Goal: Navigation & Orientation: Find specific page/section

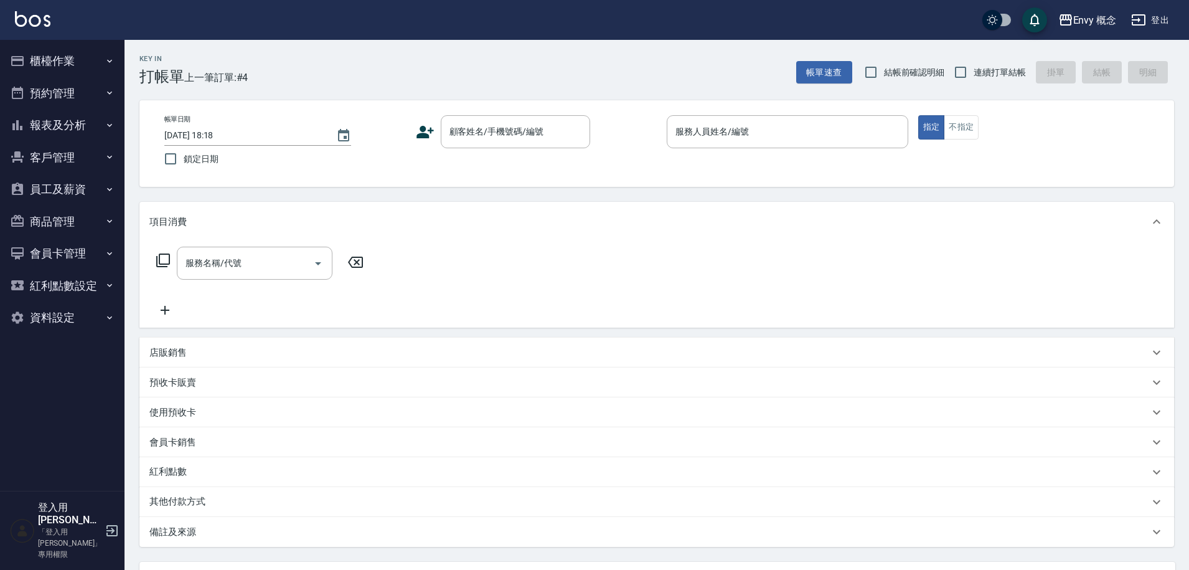
drag, startPoint x: 453, startPoint y: 171, endPoint x: 461, endPoint y: 153, distance: 19.8
click at [453, 171] on div "帳單日期 [DATE] 18:18 鎖定日期 顧客姓名/手機號碼/編號 顧客姓名/手機號碼/編號 服務人員姓名/編號 服務人員姓名/編號 指定 不指定" at bounding box center [656, 143] width 1005 height 57
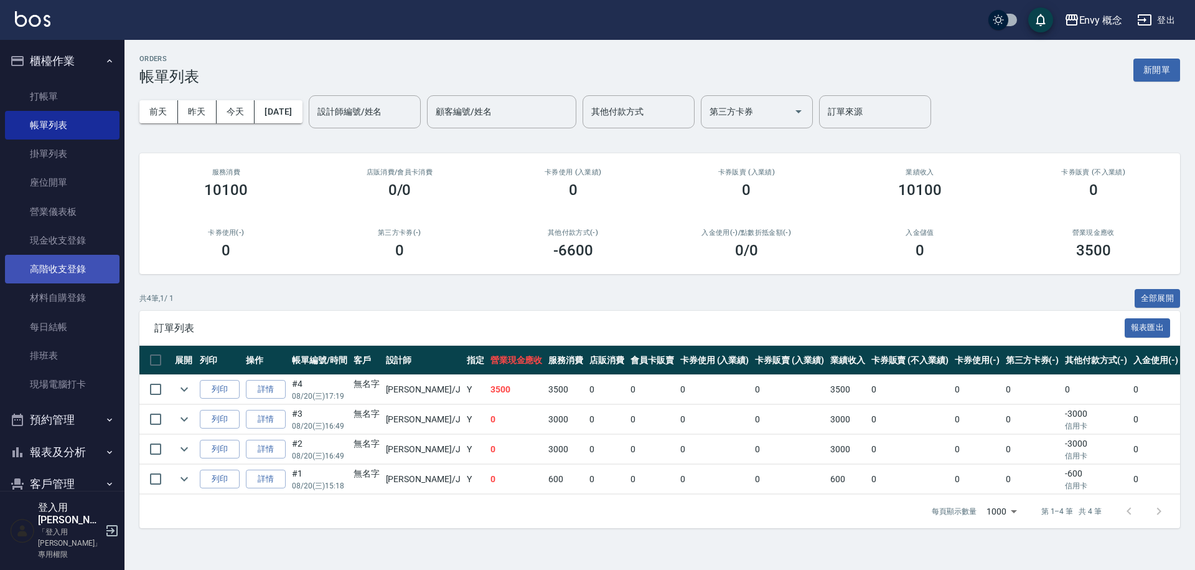
click at [81, 265] on link "高階收支登錄" at bounding box center [62, 269] width 115 height 29
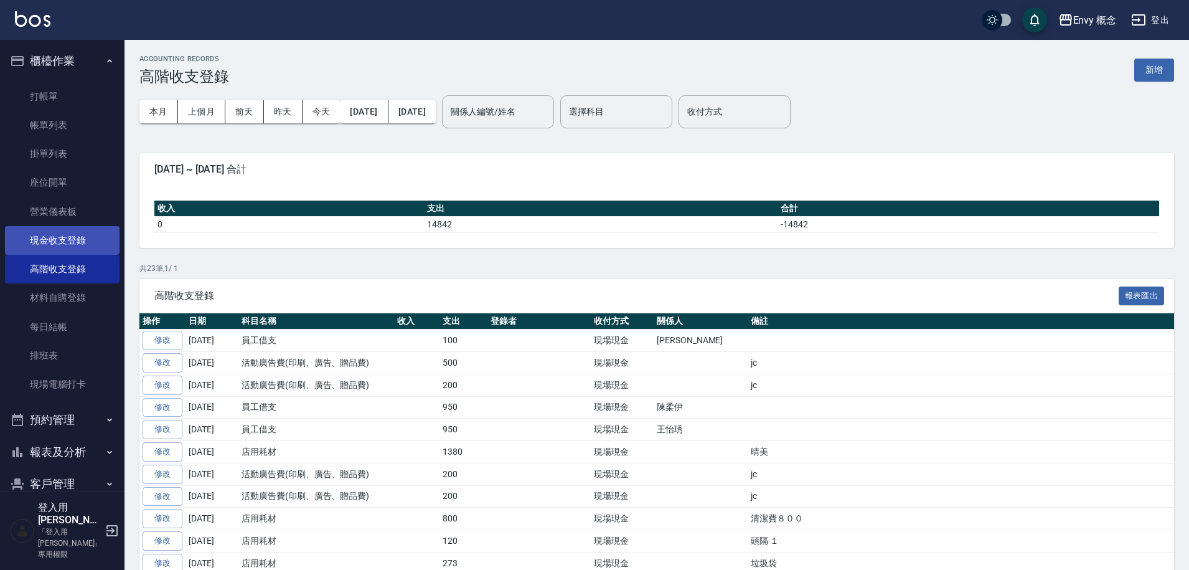
click at [87, 243] on link "現金收支登錄" at bounding box center [62, 240] width 115 height 29
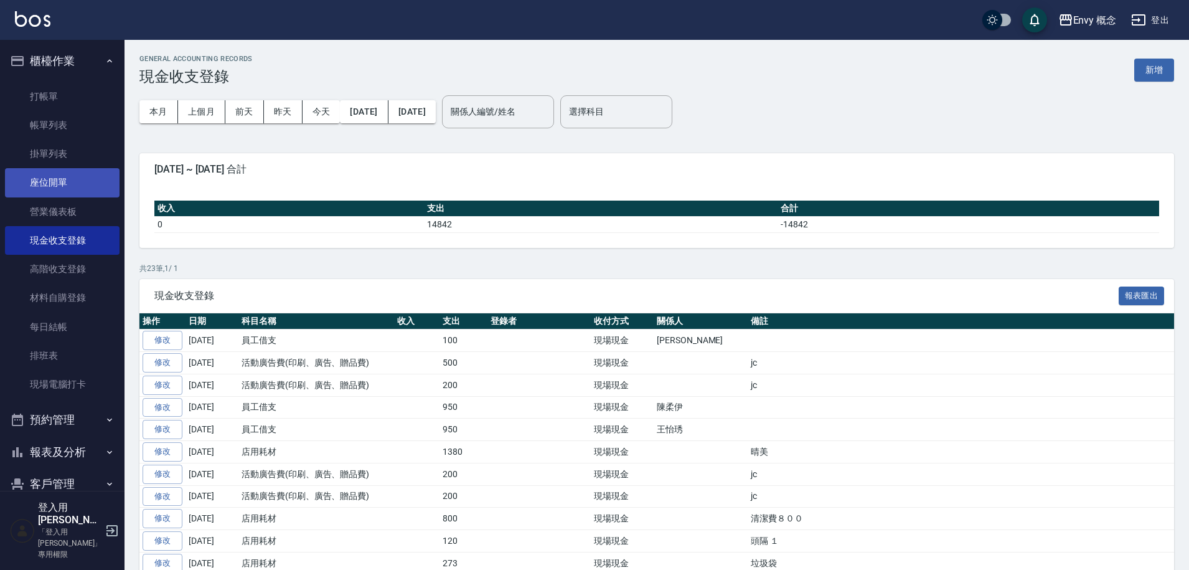
click at [77, 171] on link "座位開單" at bounding box center [62, 182] width 115 height 29
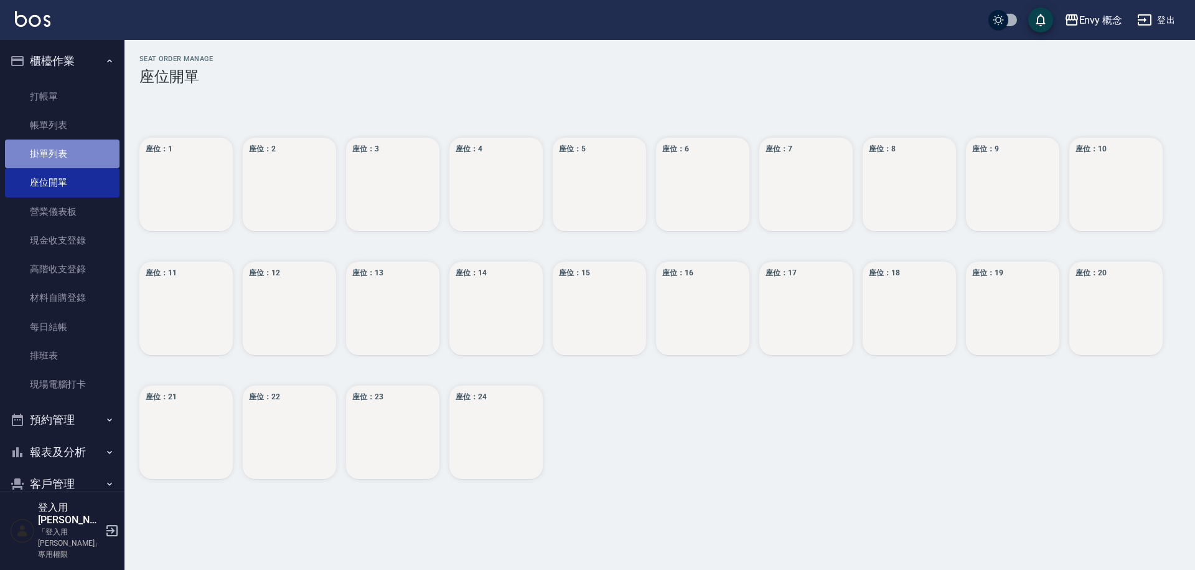
click at [73, 154] on link "掛單列表" at bounding box center [62, 153] width 115 height 29
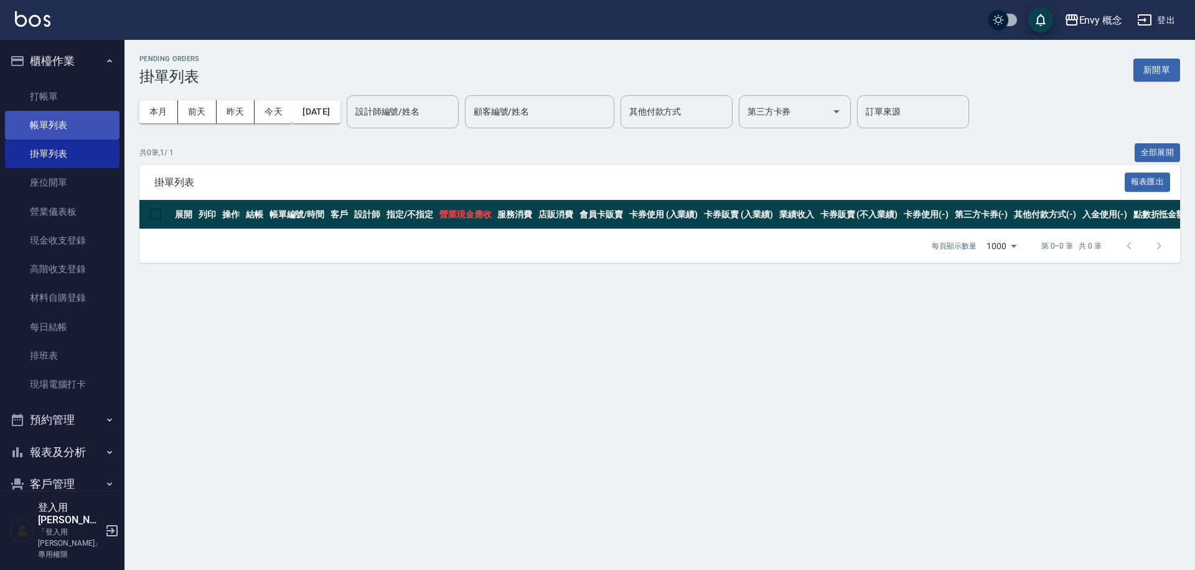
click at [80, 133] on link "帳單列表" at bounding box center [62, 125] width 115 height 29
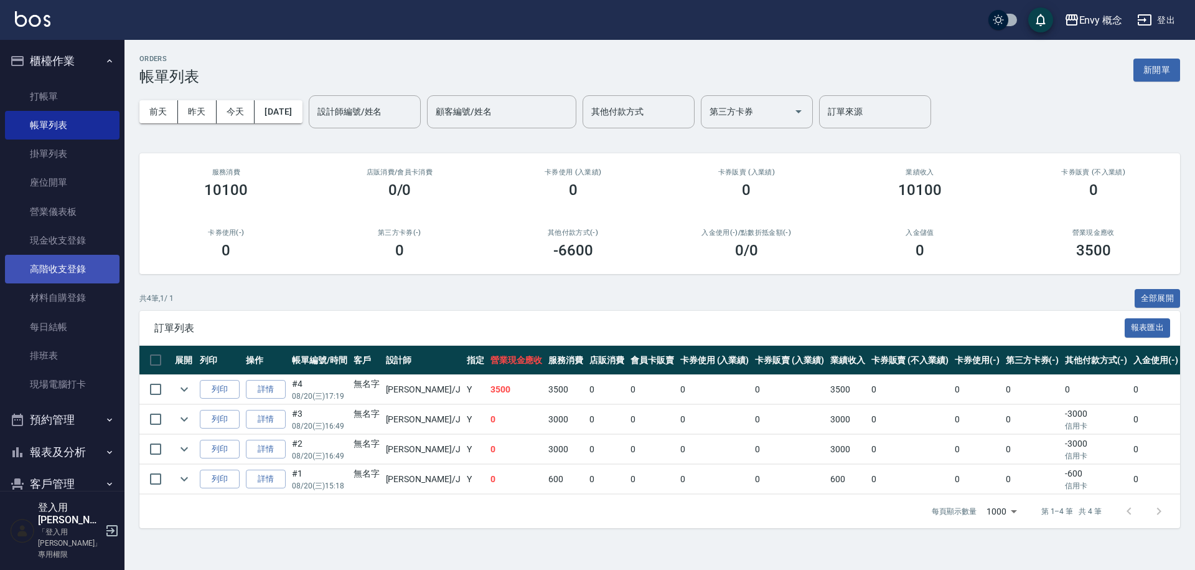
click at [71, 270] on link "高階收支登錄" at bounding box center [62, 269] width 115 height 29
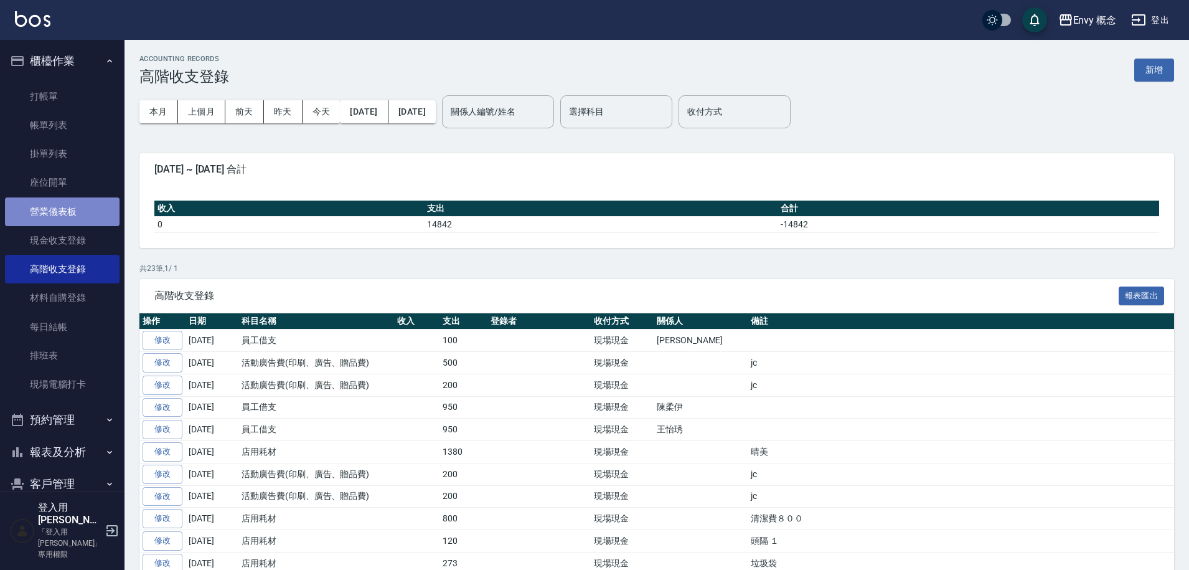
click at [107, 208] on link "營業儀表板" at bounding box center [62, 211] width 115 height 29
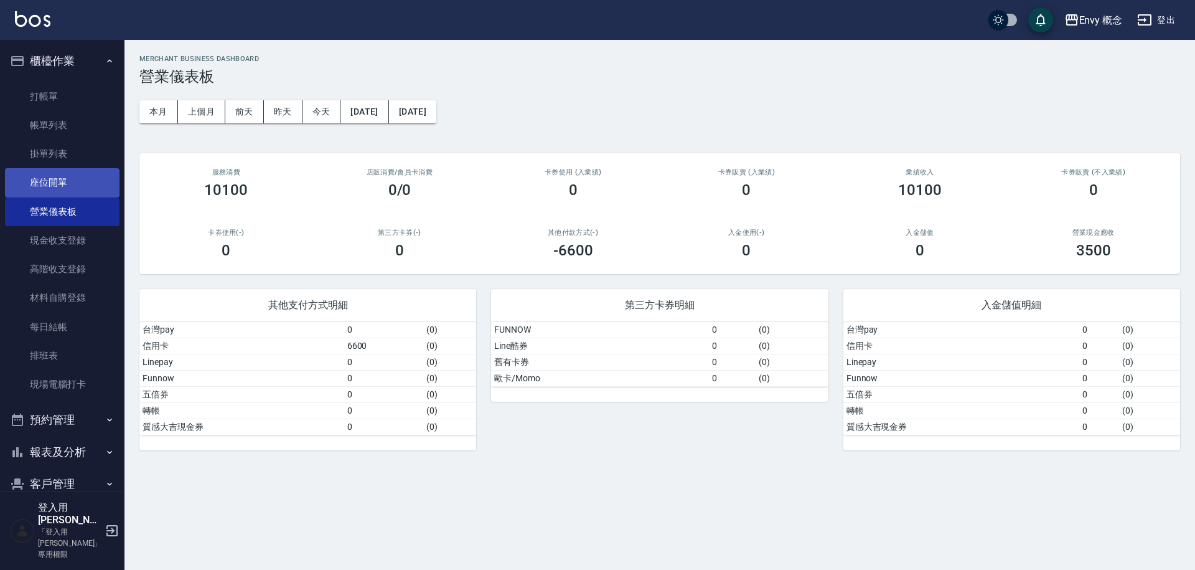
click at [85, 169] on link "座位開單" at bounding box center [62, 182] width 115 height 29
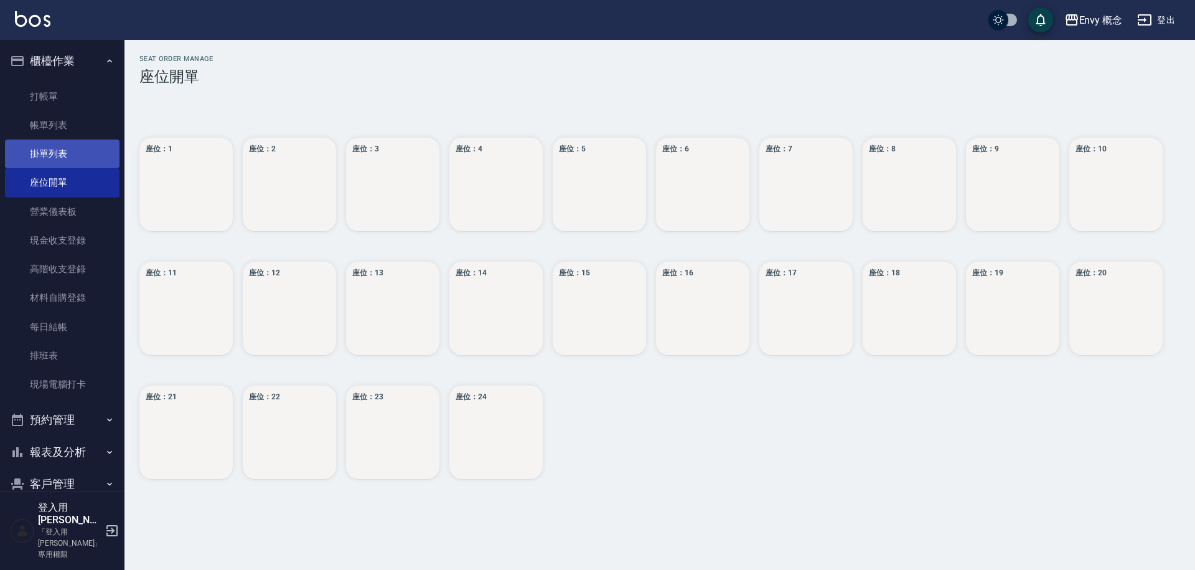
click at [85, 165] on link "掛單列表" at bounding box center [62, 153] width 115 height 29
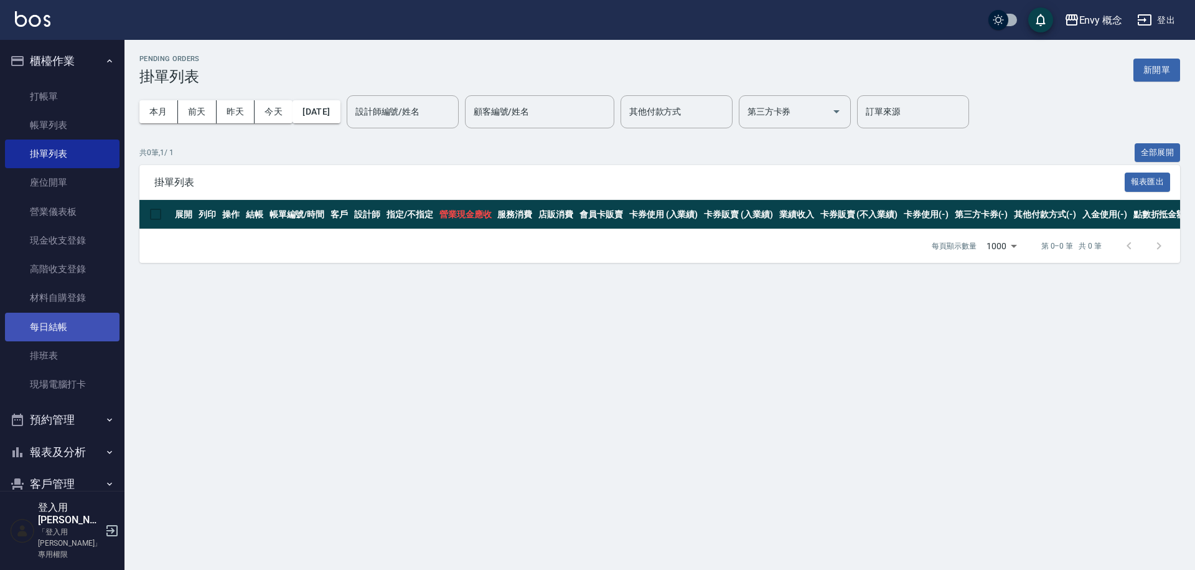
click at [90, 334] on link "每日結帳" at bounding box center [62, 327] width 115 height 29
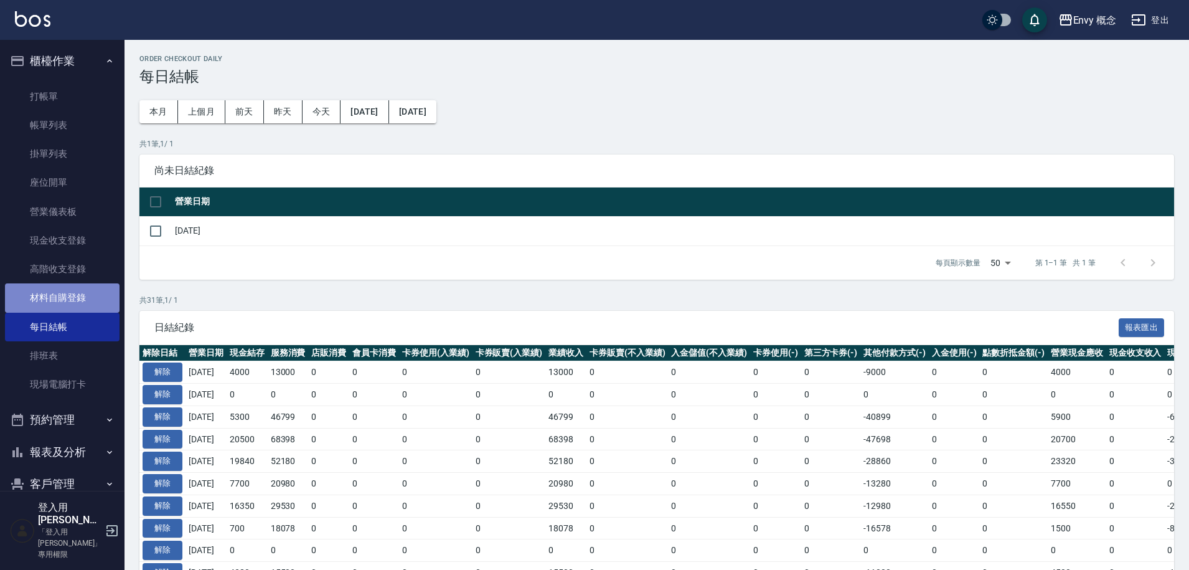
click at [83, 294] on link "材料自購登錄" at bounding box center [62, 297] width 115 height 29
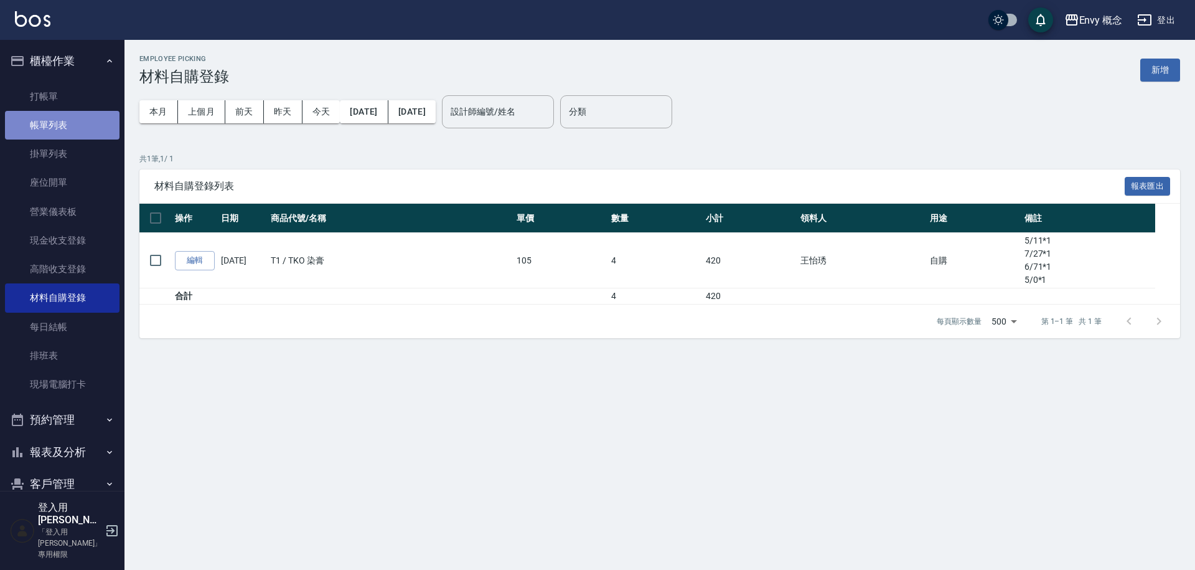
click at [64, 120] on link "帳單列表" at bounding box center [62, 125] width 115 height 29
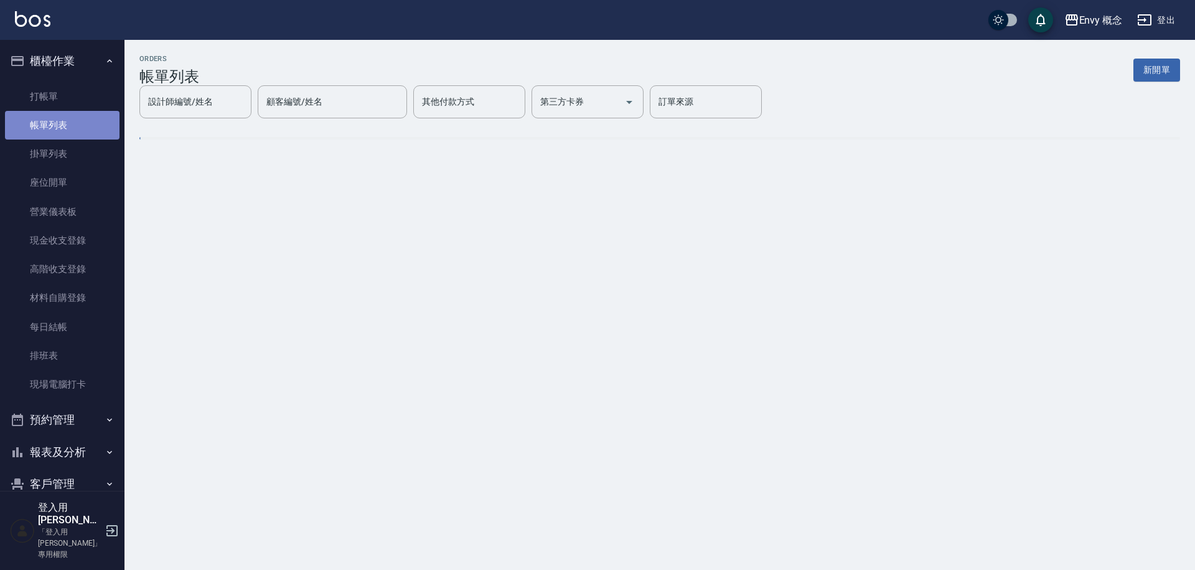
click at [64, 120] on link "帳單列表" at bounding box center [62, 125] width 115 height 29
